Goal: Task Accomplishment & Management: Complete application form

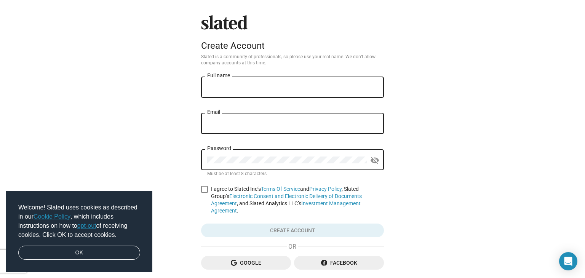
click at [313, 80] on div "Full name" at bounding box center [292, 86] width 171 height 22
click at [299, 89] on input "Full name" at bounding box center [292, 87] width 171 height 7
type input "[PERSON_NAME]"
type input "[EMAIL_ADDRESS][DOMAIN_NAME]"
click at [203, 192] on span at bounding box center [204, 189] width 7 height 7
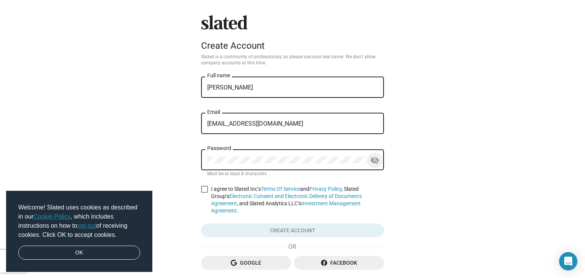
click at [204, 193] on input "I agree to Slated Inc’s Terms Of Service and Privacy Policy , Slated Group’s El…" at bounding box center [204, 193] width 0 height 0
checkbox input "true"
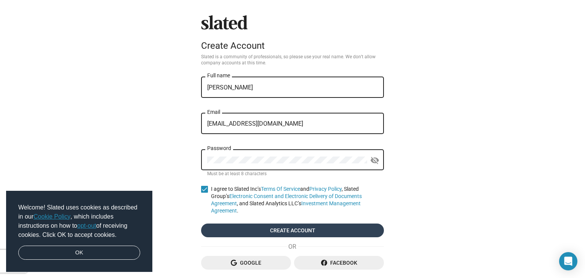
click at [237, 226] on span "Create account" at bounding box center [292, 230] width 171 height 14
